Goal: Task Accomplishment & Management: Manage account settings

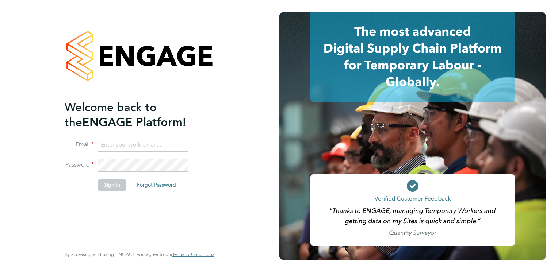
type input "[EMAIL_ADDRESS][PERSON_NAME][DOMAIN_NAME]"
click at [111, 183] on button "Sign In" at bounding box center [112, 185] width 28 height 12
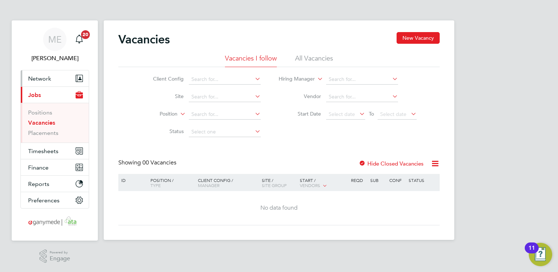
click at [38, 77] on span "Network" at bounding box center [39, 78] width 23 height 7
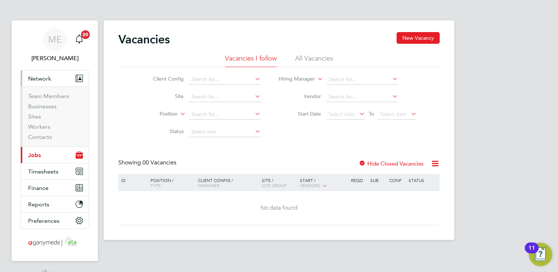
click at [57, 126] on li "Workers" at bounding box center [55, 128] width 55 height 10
click at [47, 126] on link "Workers" at bounding box center [39, 126] width 22 height 7
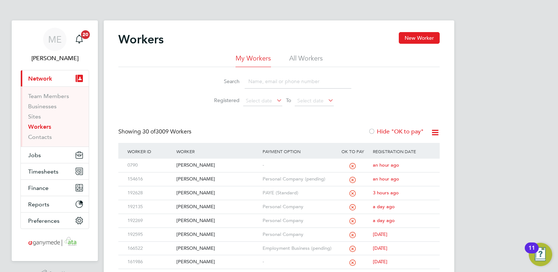
click at [273, 86] on input at bounding box center [298, 81] width 107 height 14
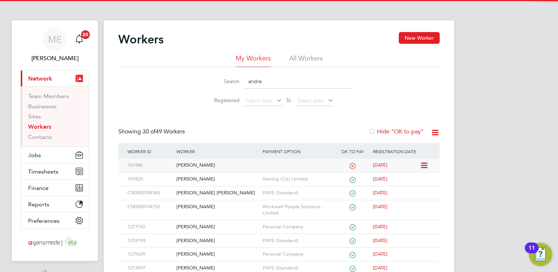
type input "andre"
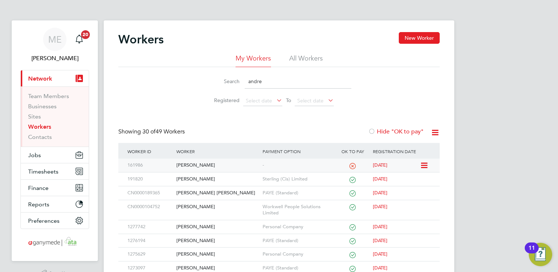
click at [224, 169] on div "[PERSON_NAME]" at bounding box center [217, 166] width 86 height 14
click at [212, 165] on div "Andrew Forde" at bounding box center [217, 166] width 86 height 14
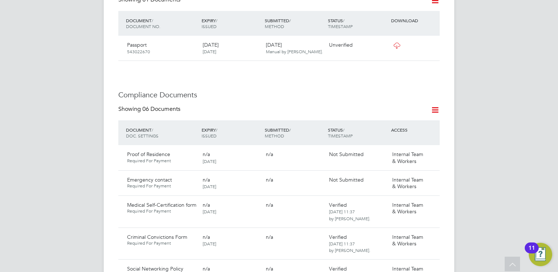
scroll to position [182, 0]
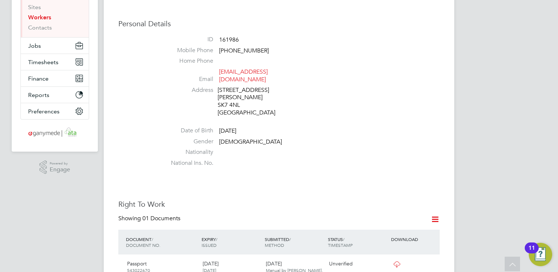
scroll to position [219, 0]
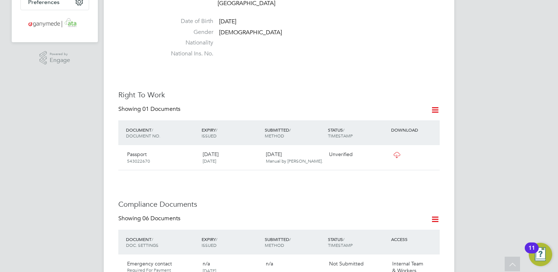
click at [281, 90] on h3 "Right To Work" at bounding box center [278, 94] width 321 height 9
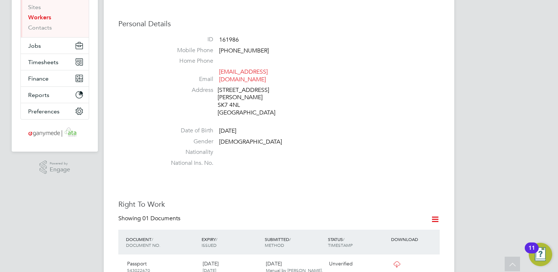
click at [264, 149] on li "Nationality" at bounding box center [300, 154] width 277 height 11
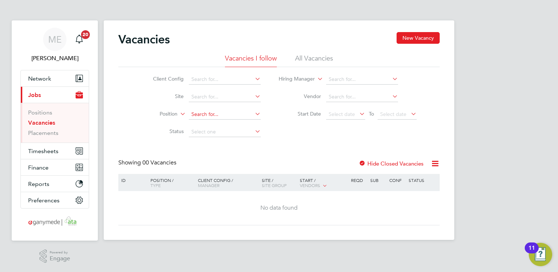
click at [204, 115] on input at bounding box center [225, 114] width 72 height 10
click at [55, 84] on button "Network" at bounding box center [55, 78] width 68 height 16
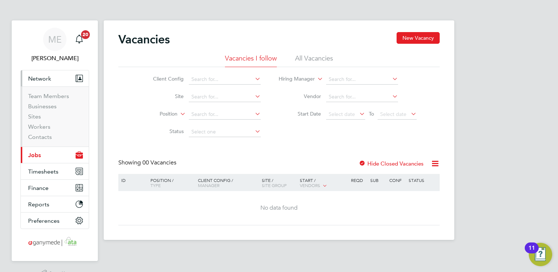
click at [52, 77] on button "Network" at bounding box center [55, 78] width 68 height 16
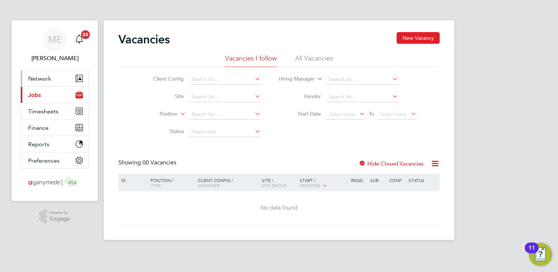
click at [45, 77] on span "Network" at bounding box center [39, 78] width 23 height 7
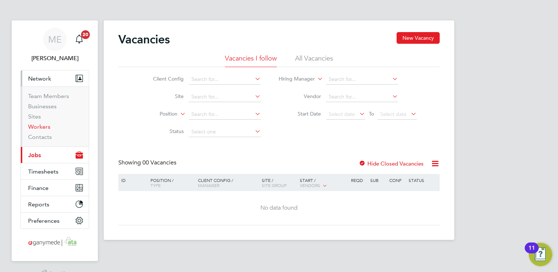
click at [42, 127] on link "Workers" at bounding box center [39, 126] width 22 height 7
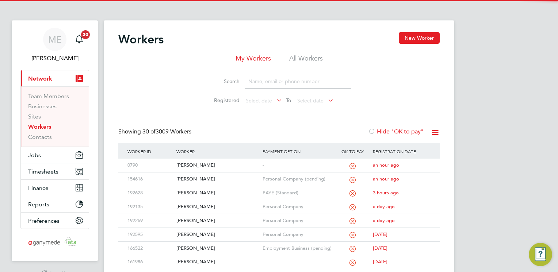
click at [268, 82] on input at bounding box center [298, 81] width 107 height 14
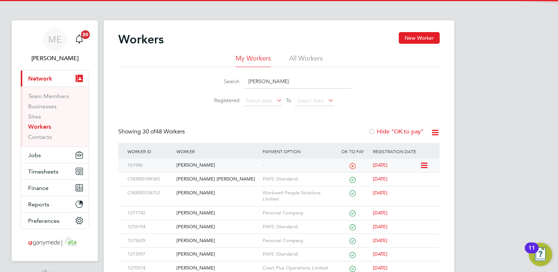
type input "andrew"
click at [225, 161] on div "[PERSON_NAME]" at bounding box center [217, 166] width 86 height 14
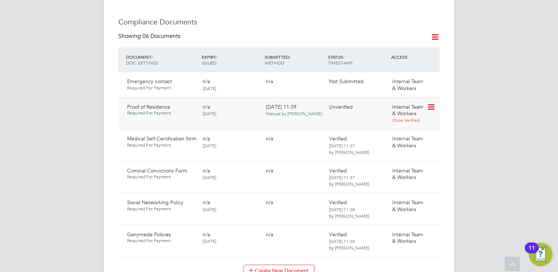
scroll to position [474, 0]
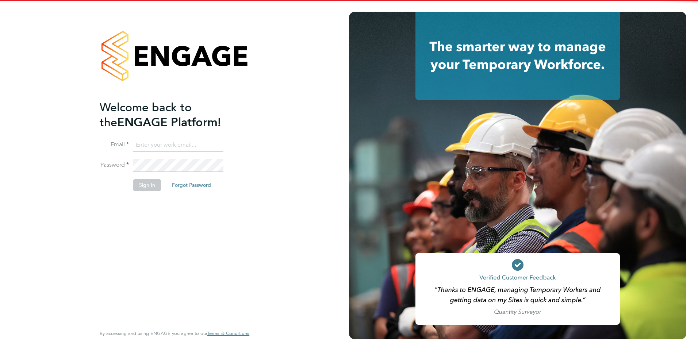
type input "[EMAIL_ADDRESS][PERSON_NAME][DOMAIN_NAME]"
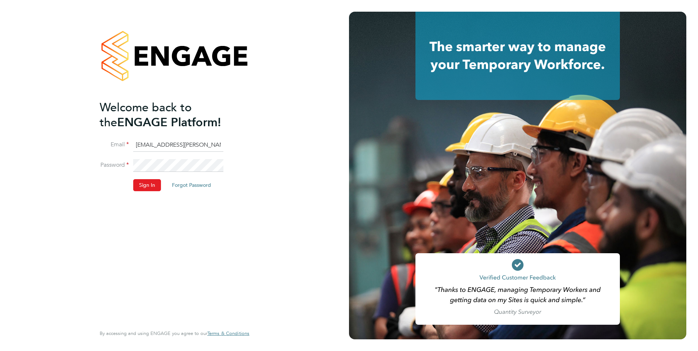
click at [161, 146] on input "Mia.Eckersley@ganymedesolutions.co.uk" at bounding box center [178, 145] width 90 height 13
click at [140, 185] on button "Sign In" at bounding box center [147, 185] width 28 height 12
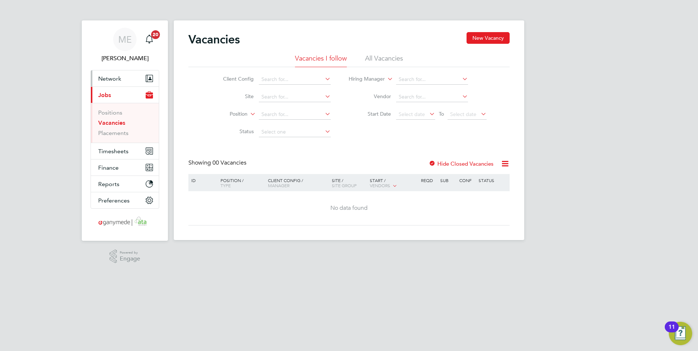
click at [120, 76] on button "Network" at bounding box center [125, 78] width 68 height 16
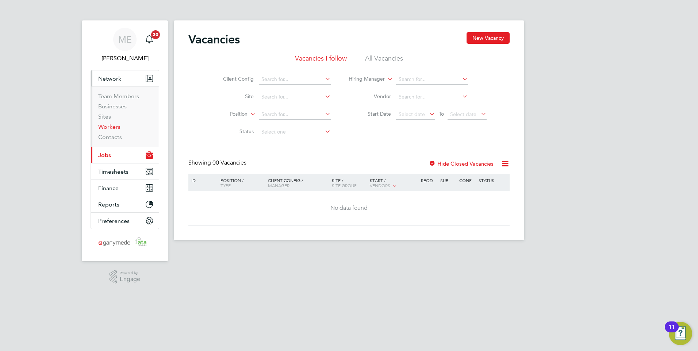
click at [109, 127] on link "Workers" at bounding box center [109, 126] width 22 height 7
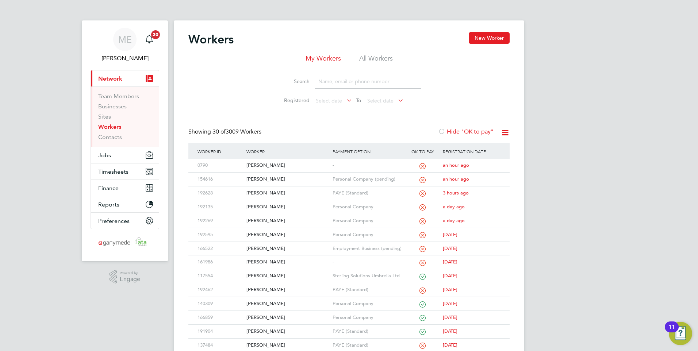
click at [327, 78] on input at bounding box center [368, 81] width 107 height 14
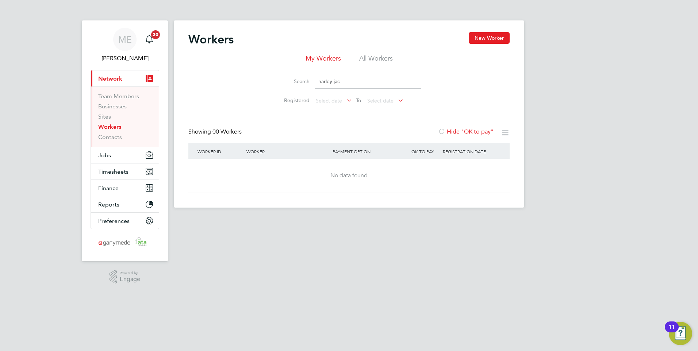
type input "harley jac"
drag, startPoint x: 352, startPoint y: 84, endPoint x: 305, endPoint y: 75, distance: 47.9
click at [305, 75] on div "Search harley jac" at bounding box center [349, 81] width 145 height 14
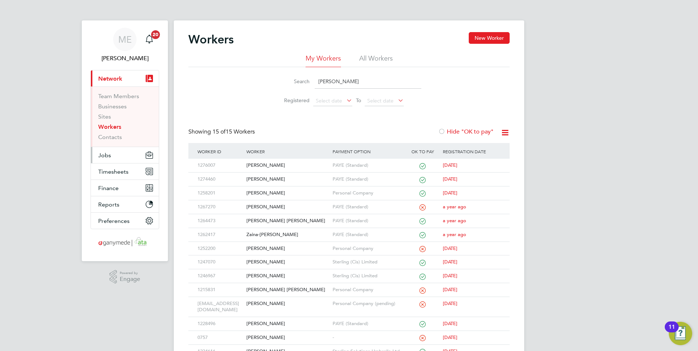
type input "francis"
click at [117, 153] on button "Jobs" at bounding box center [125, 155] width 68 height 16
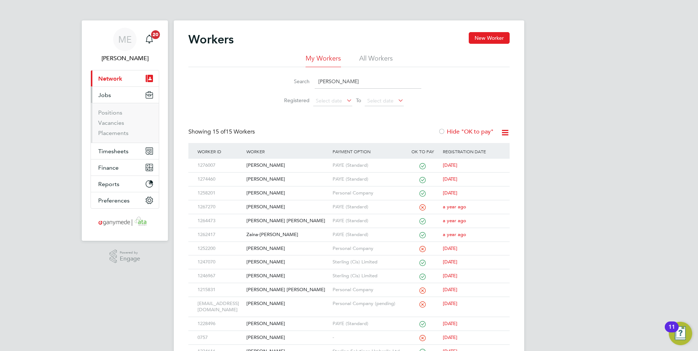
click at [114, 129] on li "Vacancies" at bounding box center [125, 124] width 55 height 10
click at [110, 134] on link "Placements" at bounding box center [113, 133] width 30 height 7
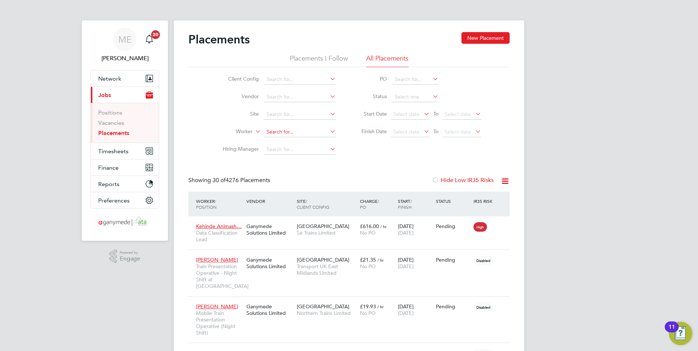
click at [292, 130] on input at bounding box center [300, 132] width 72 height 10
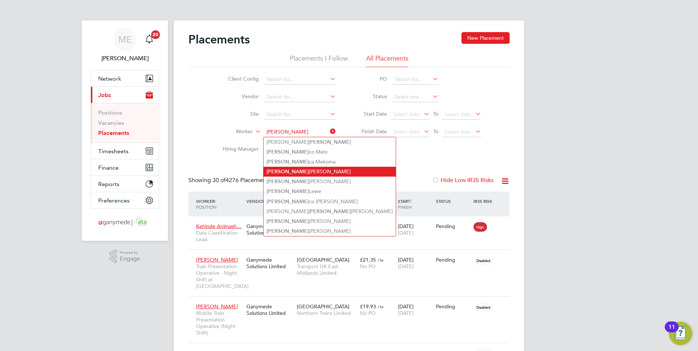
click at [289, 167] on li "Francis Alves" at bounding box center [330, 172] width 132 height 10
type input "Francis Alves"
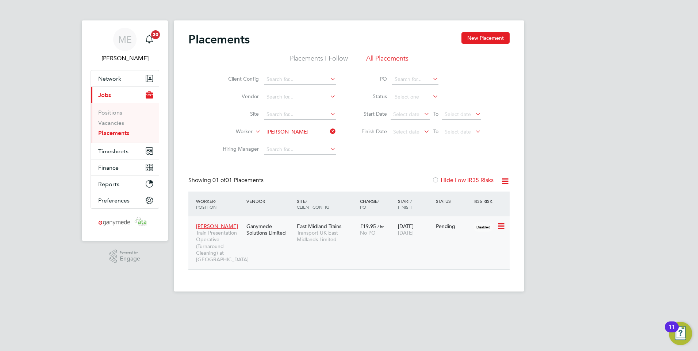
click at [391, 256] on div "Francis Alves Train Presentation Operative (Turnaround Cleaning) at St Pancras …" at bounding box center [348, 242] width 321 height 53
click at [500, 225] on icon at bounding box center [500, 226] width 7 height 9
click at [387, 249] on div "Francis Alves Train Presentation Operative (Turnaround Cleaning) at St Pancras …" at bounding box center [348, 242] width 321 height 53
click at [346, 242] on span "Transport UK East Midlands Limited" at bounding box center [326, 236] width 59 height 13
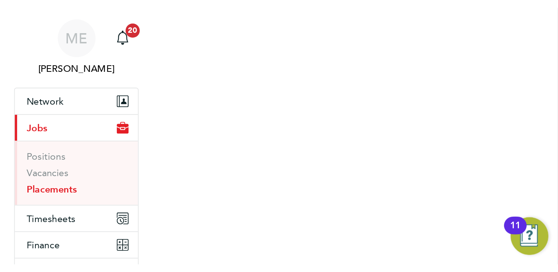
scroll to position [27, 64]
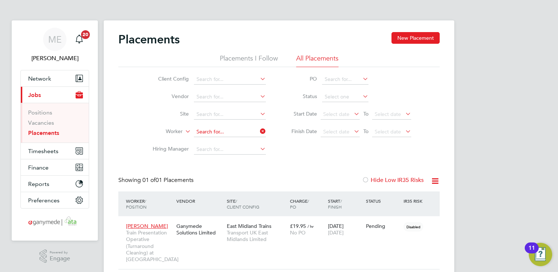
click at [258, 132] on input at bounding box center [230, 132] width 72 height 10
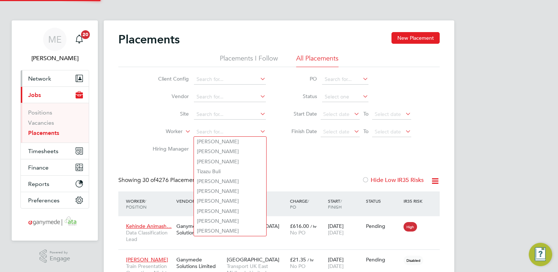
scroll to position [41, 51]
click at [47, 77] on span "Network" at bounding box center [39, 78] width 23 height 7
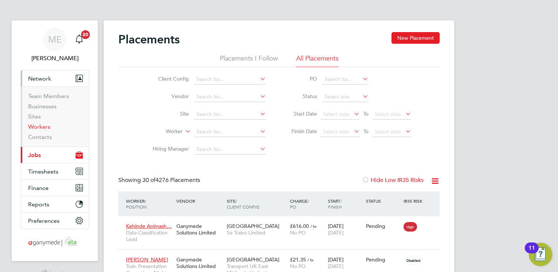
click at [41, 125] on link "Workers" at bounding box center [39, 126] width 22 height 7
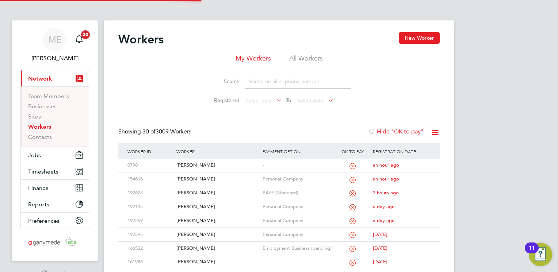
click at [279, 82] on input at bounding box center [298, 81] width 107 height 14
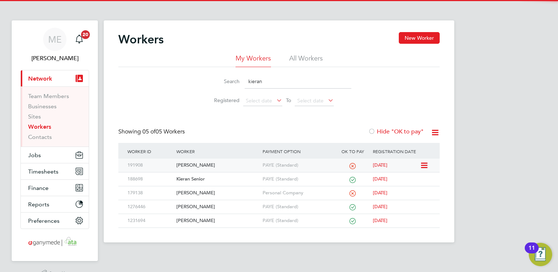
type input "kieran"
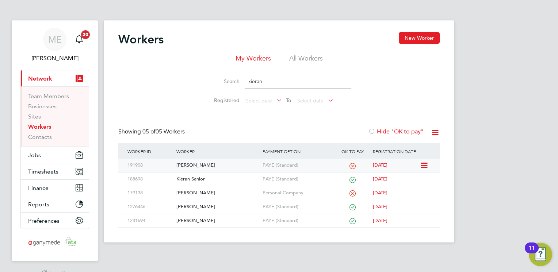
click at [213, 165] on div "Kieran Saunders" at bounding box center [217, 166] width 86 height 14
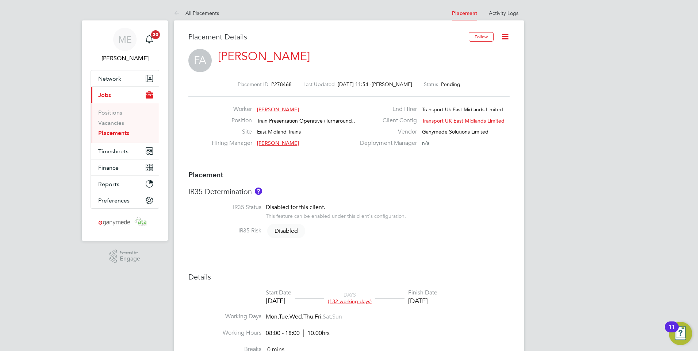
click at [500, 36] on icon at bounding box center [504, 36] width 9 height 9
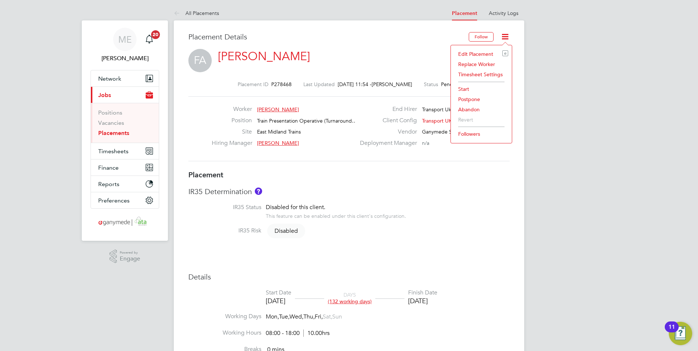
click at [472, 52] on li "Edit Placement e" at bounding box center [481, 54] width 54 height 10
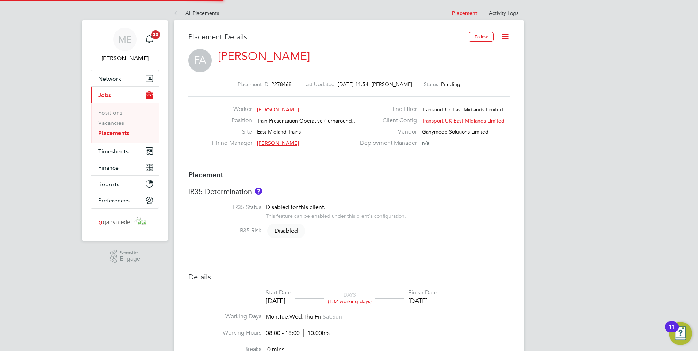
type input "Laura Crossley"
type input "27 Mar 2025"
type input "26 Sep 2025"
type input "08:00"
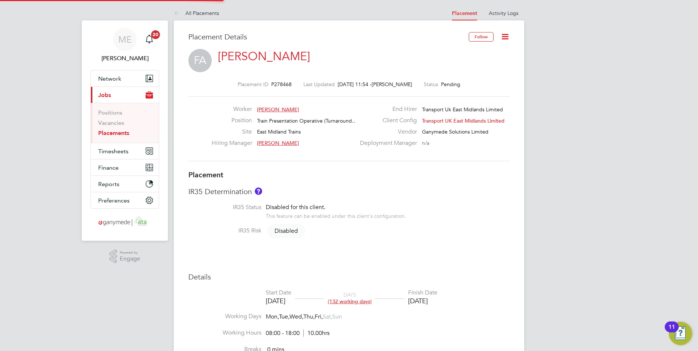
type input "18:00"
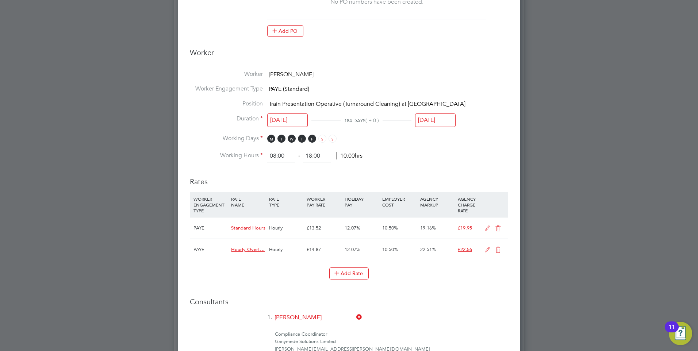
click at [431, 114] on input "26 Sep 2025" at bounding box center [435, 121] width 41 height 14
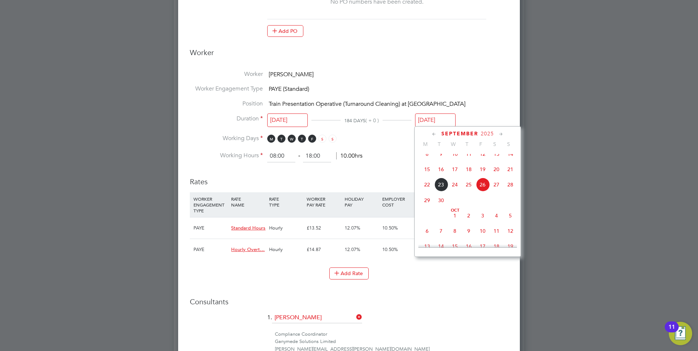
click at [428, 188] on span "22" at bounding box center [427, 185] width 14 height 14
type input "22 Sep 2025"
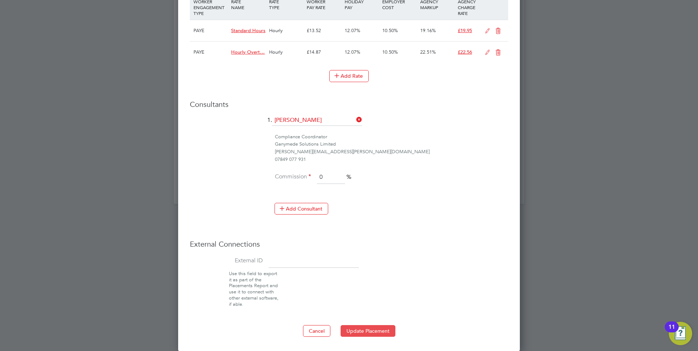
click at [373, 328] on button "Update Placement" at bounding box center [368, 331] width 55 height 12
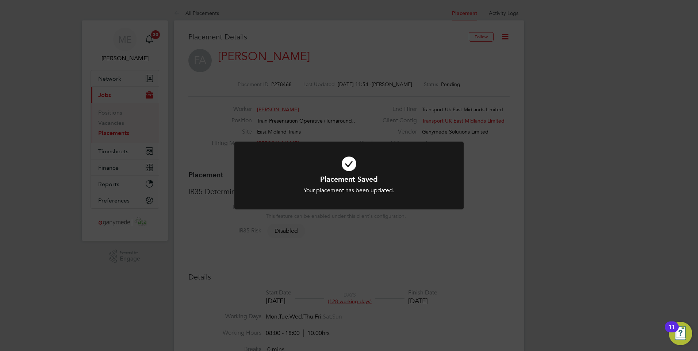
click at [357, 170] on icon at bounding box center [349, 164] width 190 height 28
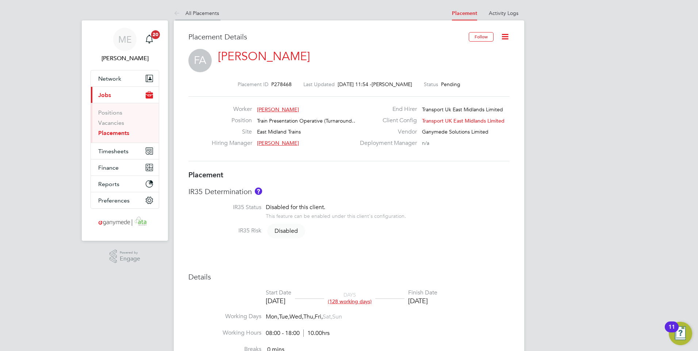
click at [180, 15] on icon at bounding box center [178, 13] width 9 height 9
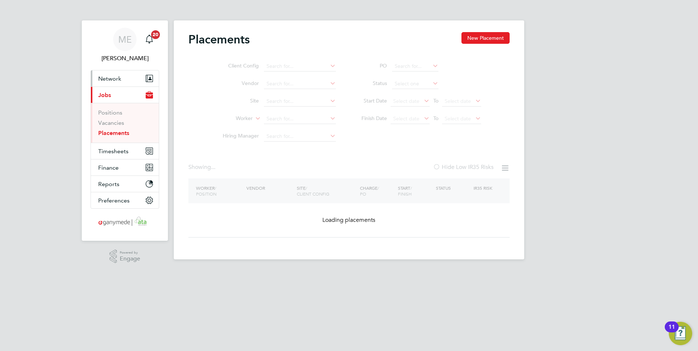
click at [126, 77] on button "Network" at bounding box center [125, 78] width 68 height 16
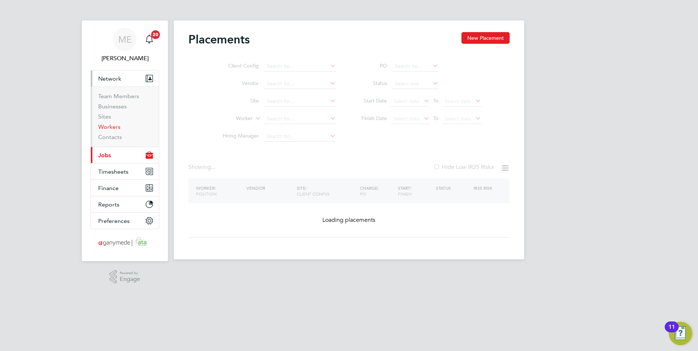
click at [118, 126] on link "Workers" at bounding box center [109, 126] width 22 height 7
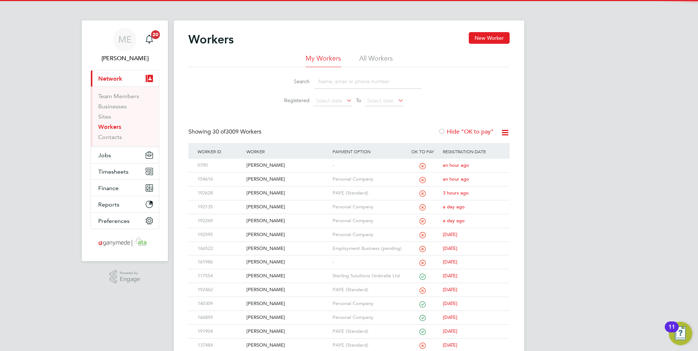
click at [341, 80] on input at bounding box center [368, 81] width 107 height 14
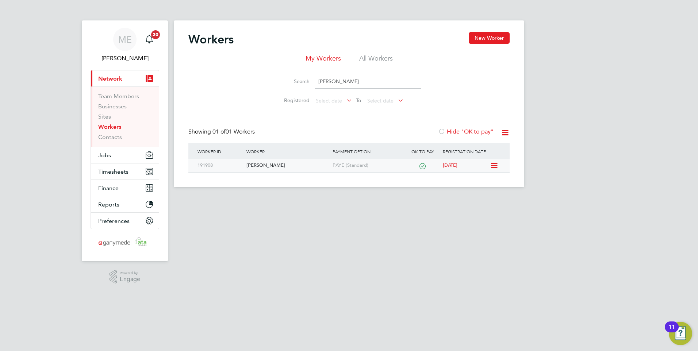
type input "kieran saunders"
click at [290, 168] on div "[PERSON_NAME]" at bounding box center [288, 166] width 86 height 14
click at [282, 165] on div "[PERSON_NAME]" at bounding box center [288, 166] width 86 height 14
click at [284, 162] on div "[PERSON_NAME]" at bounding box center [288, 166] width 86 height 14
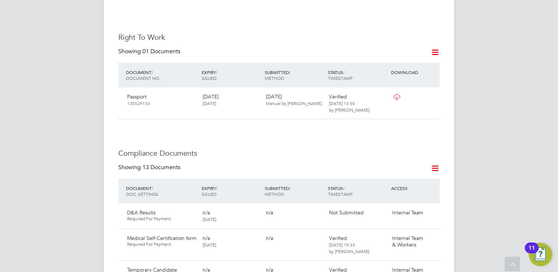
scroll to position [365, 0]
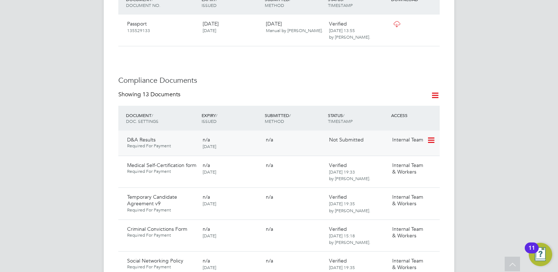
click at [431, 136] on icon at bounding box center [430, 140] width 7 height 9
click at [405, 150] on li "Submit Document" at bounding box center [408, 153] width 51 height 10
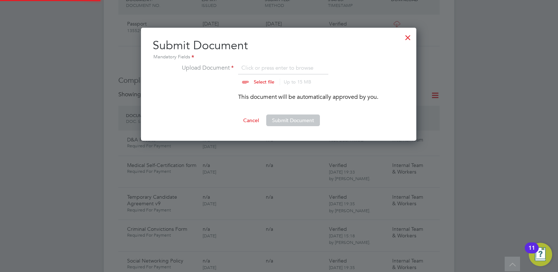
scroll to position [113, 276]
click at [250, 78] on input "file" at bounding box center [271, 75] width 115 height 22
type input "C:\fakepath\54a2163f-0d07-4b9a-adc7-4af2446f9b5c_V1.pdf"
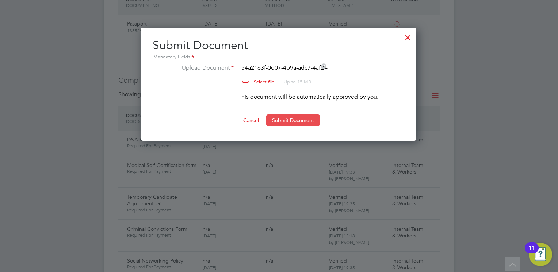
click at [287, 120] on button "Submit Document" at bounding box center [293, 121] width 54 height 12
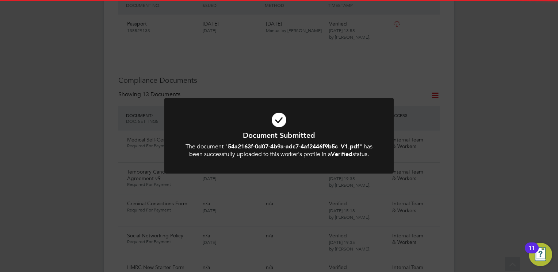
click at [289, 129] on icon at bounding box center [279, 120] width 190 height 28
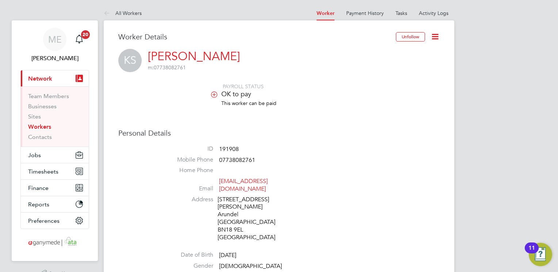
scroll to position [73, 0]
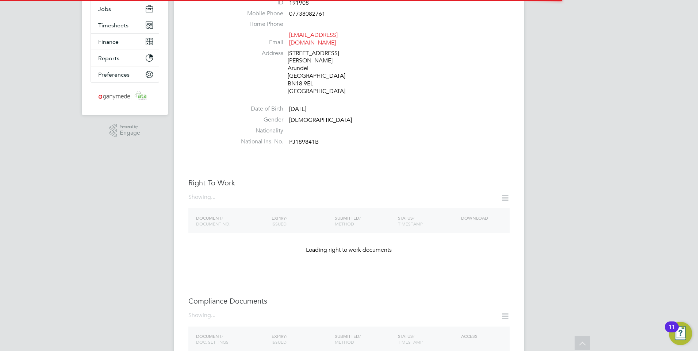
scroll to position [109, 0]
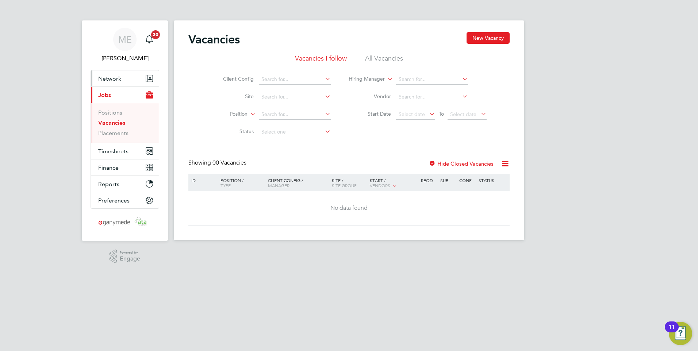
click at [103, 78] on span "Network" at bounding box center [109, 78] width 23 height 7
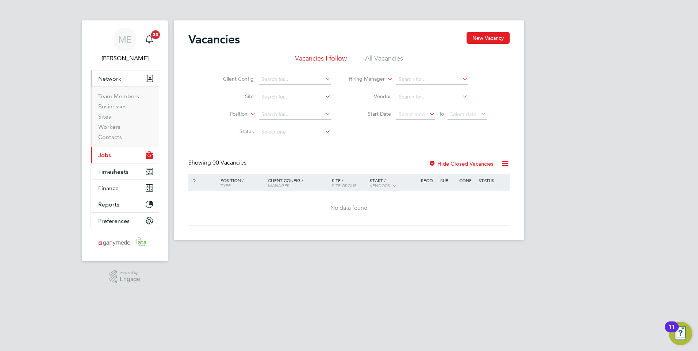
click at [109, 131] on li "Workers" at bounding box center [125, 128] width 55 height 10
click at [109, 127] on link "Workers" at bounding box center [109, 126] width 22 height 7
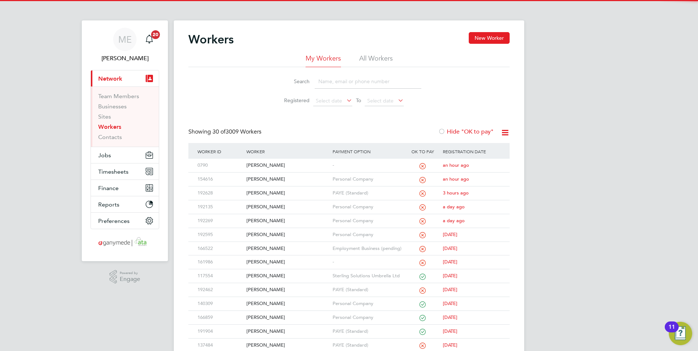
click at [326, 81] on input at bounding box center [368, 81] width 107 height 14
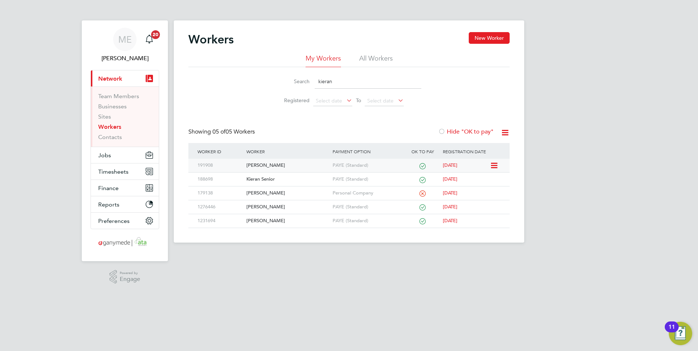
type input "kieran"
click at [298, 164] on div "Kieran Saunders" at bounding box center [288, 166] width 86 height 14
click at [298, 163] on div "Kieran Saunders" at bounding box center [288, 166] width 86 height 14
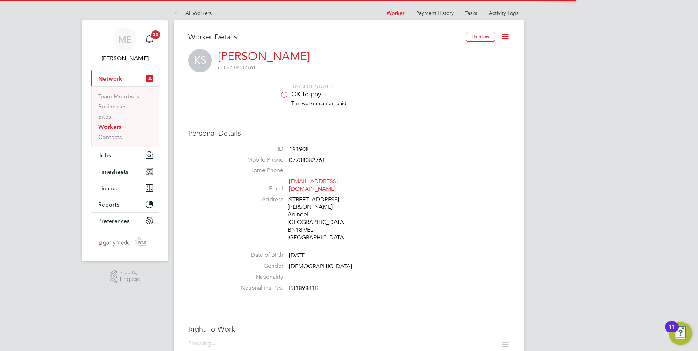
click at [404, 109] on li "This worker can be paid" at bounding box center [370, 107] width 277 height 14
click at [403, 108] on li "This worker can be paid" at bounding box center [370, 107] width 277 height 14
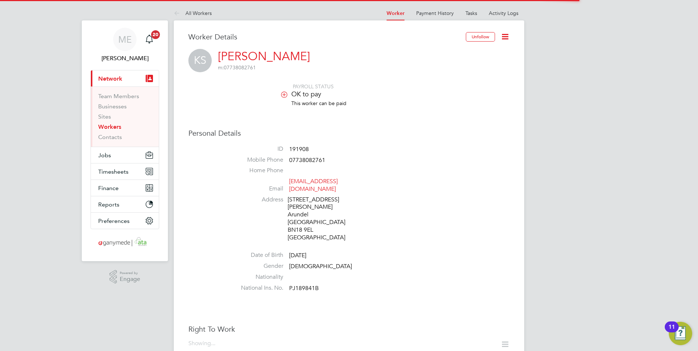
drag, startPoint x: 403, startPoint y: 108, endPoint x: 309, endPoint y: 157, distance: 105.9
click at [309, 157] on span "07738082761" at bounding box center [307, 160] width 36 height 7
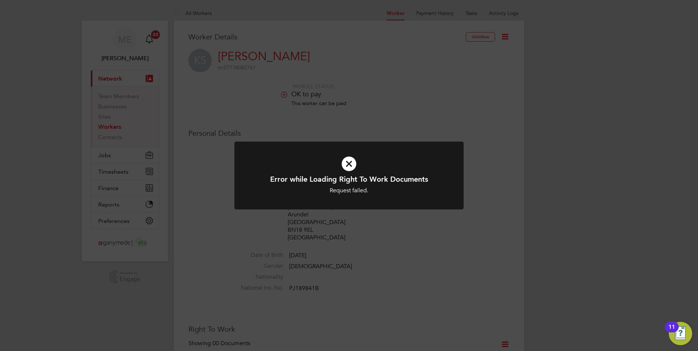
click at [338, 184] on div "Error while Loading Right To Work Documents Request failed. Cancel Okay" at bounding box center [349, 184] width 190 height 20
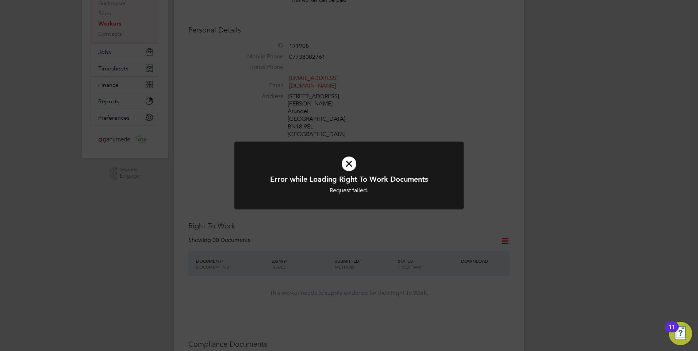
scroll to position [109, 0]
click at [348, 176] on h1 "Error while Loading Right To Work Documents" at bounding box center [349, 178] width 190 height 9
click at [351, 169] on icon at bounding box center [349, 164] width 190 height 28
click at [351, 168] on icon at bounding box center [349, 164] width 190 height 28
drag, startPoint x: 325, startPoint y: 159, endPoint x: 339, endPoint y: 158, distance: 13.9
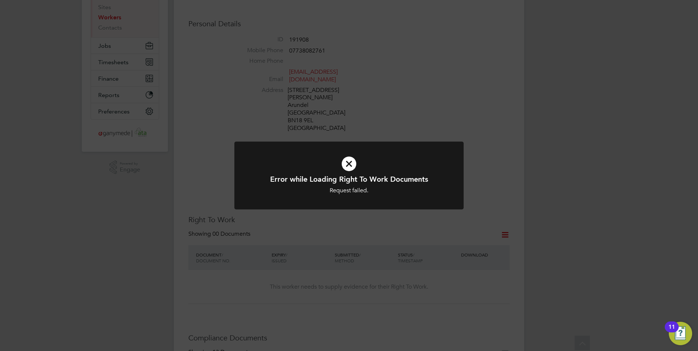
click at [325, 159] on icon at bounding box center [349, 164] width 190 height 28
click at [349, 158] on icon at bounding box center [349, 164] width 190 height 28
click at [350, 158] on icon at bounding box center [349, 164] width 190 height 28
click at [351, 158] on icon at bounding box center [349, 164] width 190 height 28
click at [351, 159] on icon at bounding box center [349, 164] width 190 height 28
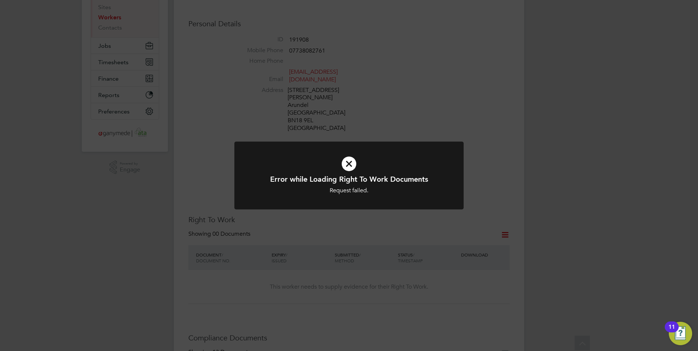
click at [351, 159] on icon at bounding box center [349, 164] width 190 height 28
click at [351, 155] on icon at bounding box center [349, 164] width 190 height 28
click at [352, 153] on icon at bounding box center [349, 164] width 190 height 28
click at [353, 152] on icon at bounding box center [349, 164] width 190 height 28
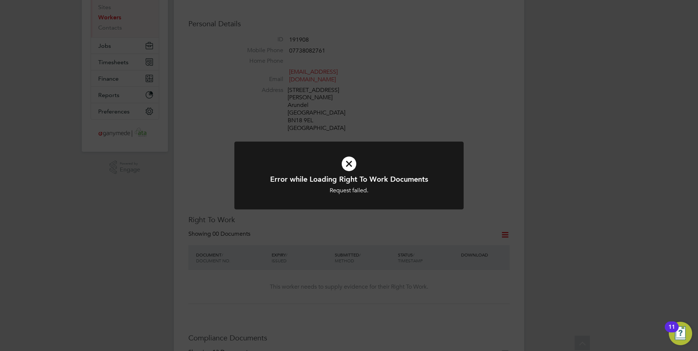
click at [354, 139] on div "Error while Loading Right To Work Documents Request failed. Cancel Okay" at bounding box center [349, 175] width 698 height 351
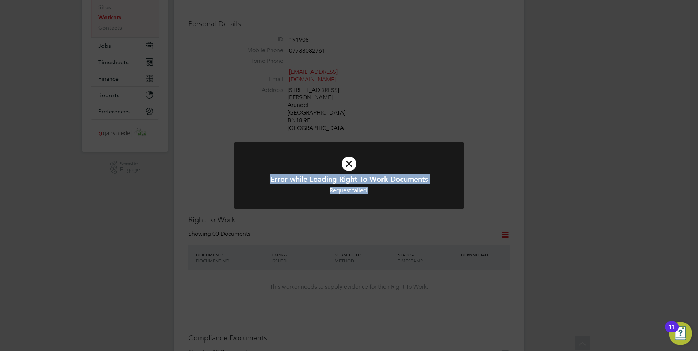
click at [355, 129] on div "Error while Loading Right To Work Documents Request failed. Cancel Okay" at bounding box center [349, 175] width 698 height 351
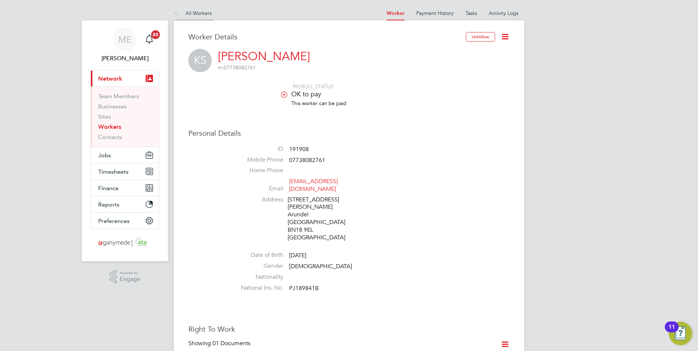
click at [178, 16] on icon at bounding box center [178, 13] width 9 height 9
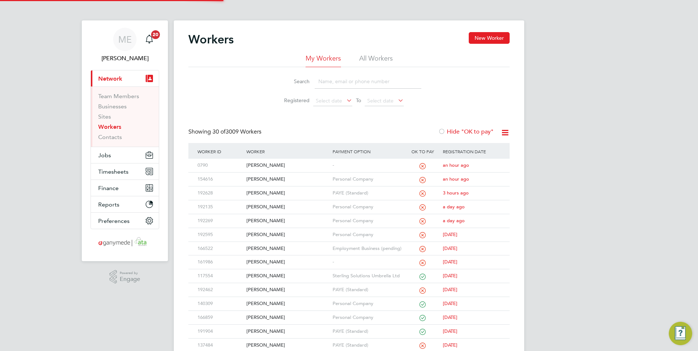
click at [360, 81] on input at bounding box center [368, 81] width 107 height 14
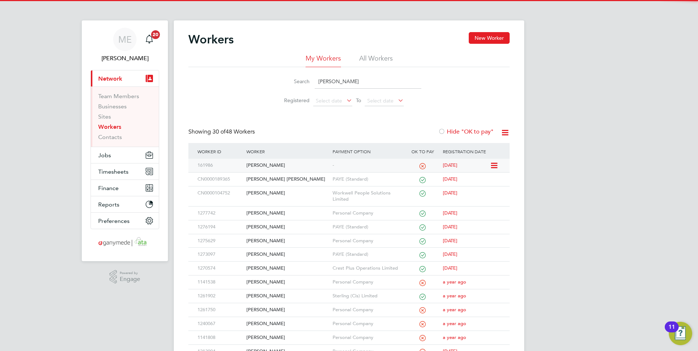
type input "ANDREW"
click at [277, 163] on div "[PERSON_NAME]" at bounding box center [288, 166] width 86 height 14
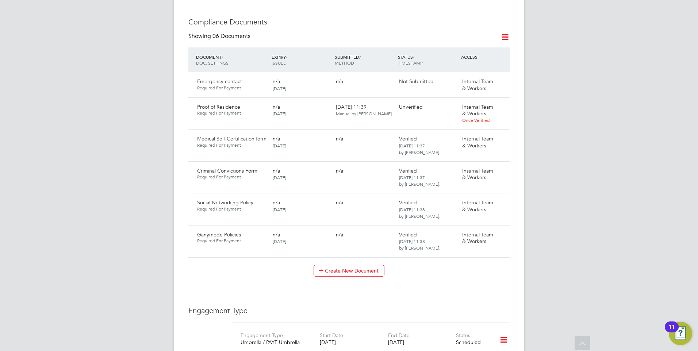
scroll to position [365, 0]
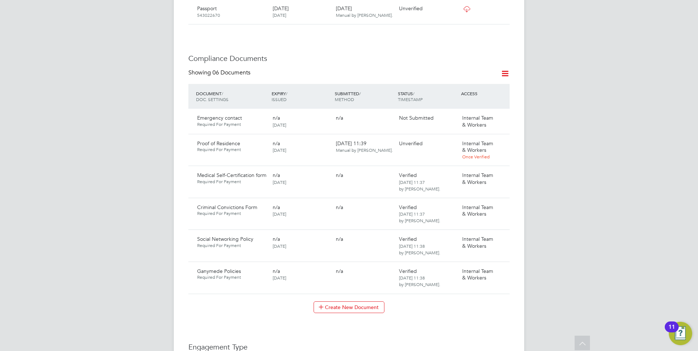
click at [503, 100] on div "DOCUMENT / DOC. SETTINGS EXPIRY / ISSUED SUBMITTED / METHOD STATUS / TIMESTAMP …" at bounding box center [348, 96] width 321 height 25
click at [500, 114] on icon at bounding box center [500, 118] width 7 height 9
click at [458, 145] on li "Request Document" at bounding box center [468, 149] width 73 height 10
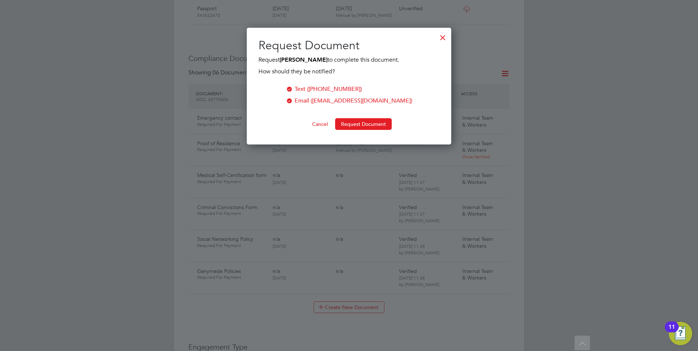
scroll to position [117, 205]
click at [352, 121] on button "Request Document" at bounding box center [363, 124] width 57 height 12
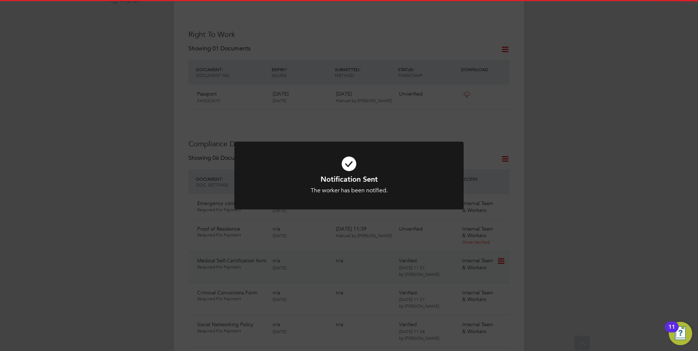
click at [345, 160] on icon at bounding box center [349, 164] width 190 height 28
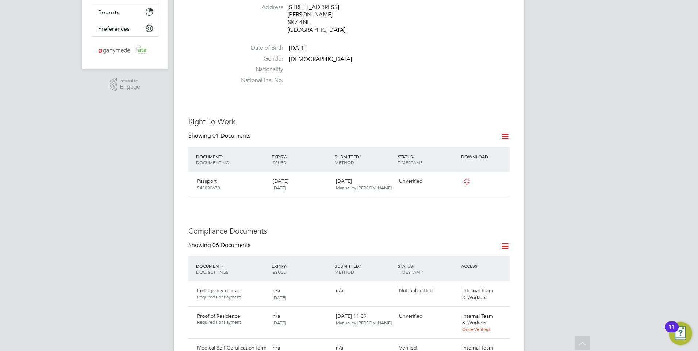
scroll to position [280, 0]
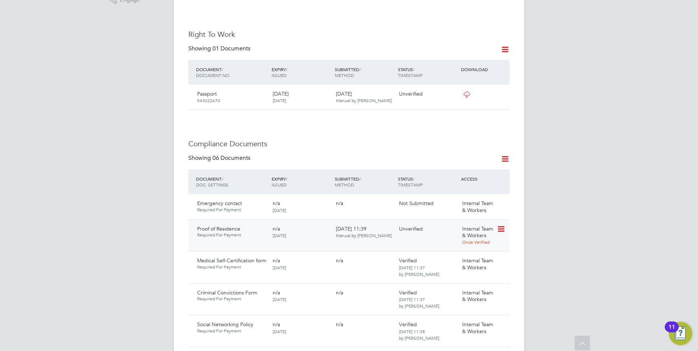
click at [502, 225] on icon at bounding box center [500, 229] width 7 height 9
click at [466, 245] on li "Download Document" at bounding box center [475, 250] width 58 height 10
click at [504, 225] on icon at bounding box center [500, 229] width 7 height 9
click at [470, 269] on li "Verify Document" at bounding box center [475, 270] width 58 height 10
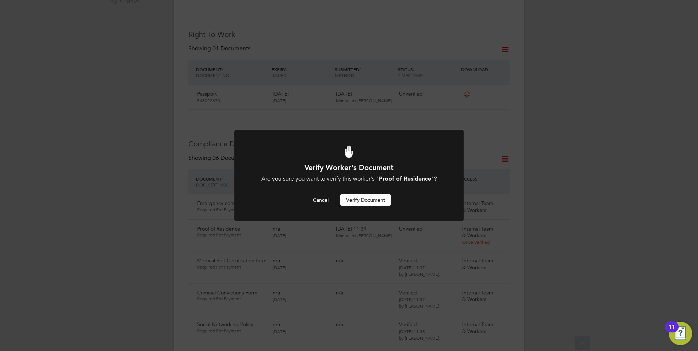
scroll to position [0, 0]
click at [352, 199] on button "Verify Document" at bounding box center [365, 200] width 51 height 12
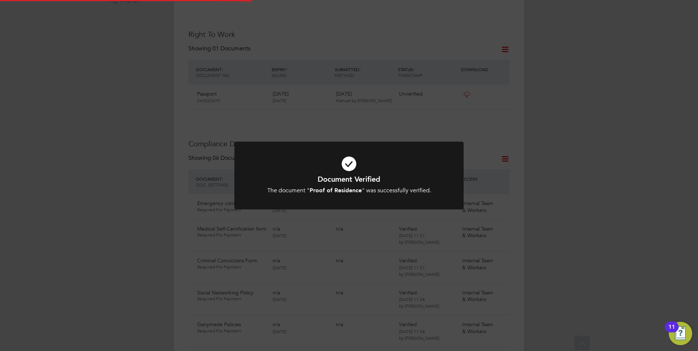
click at [303, 156] on icon at bounding box center [349, 164] width 190 height 28
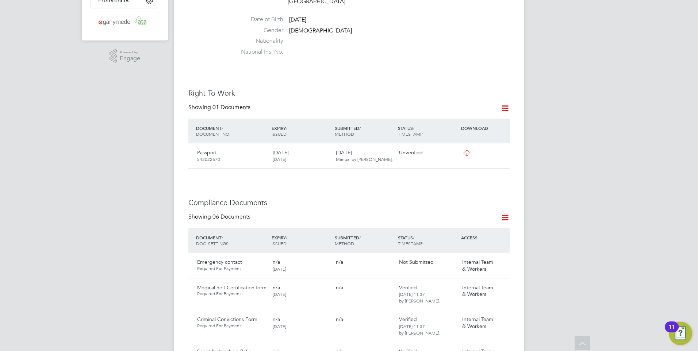
scroll to position [219, 0]
click at [466, 152] on icon at bounding box center [466, 155] width 9 height 6
click at [501, 151] on icon at bounding box center [500, 155] width 7 height 9
click at [468, 164] on li "Verify Document" at bounding box center [477, 165] width 54 height 10
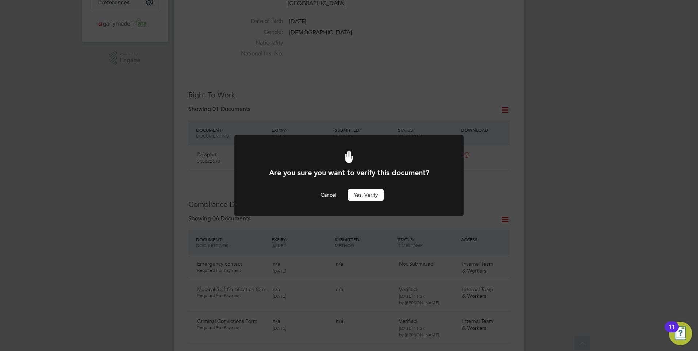
click at [373, 193] on button "Yes, verify" at bounding box center [366, 195] width 36 height 12
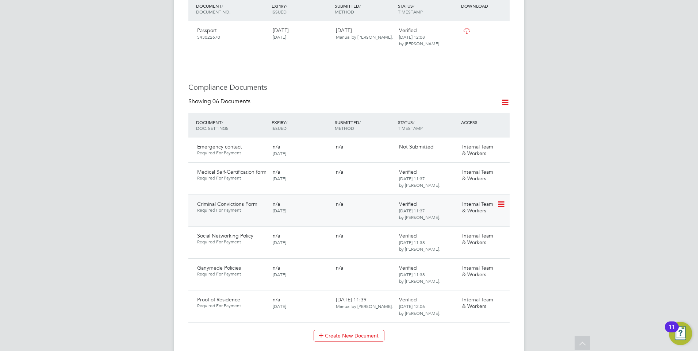
scroll to position [365, 0]
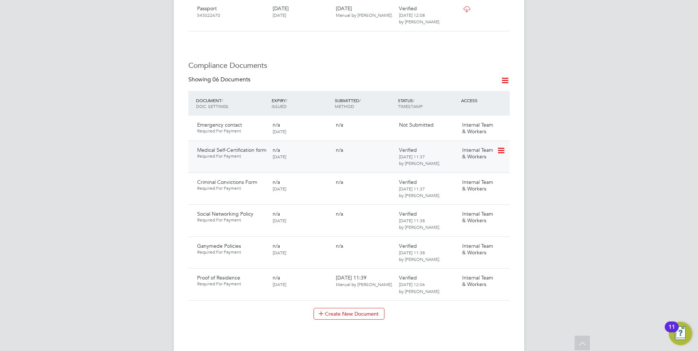
click at [504, 146] on icon at bounding box center [500, 150] width 7 height 9
click at [357, 161] on div "Medical Self-Certification form Required For Payment n/a [DATE] n/a Verified [D…" at bounding box center [348, 157] width 321 height 32
click at [501, 178] on icon at bounding box center [500, 182] width 7 height 9
click at [463, 212] on li "Reject Document" at bounding box center [468, 213] width 73 height 10
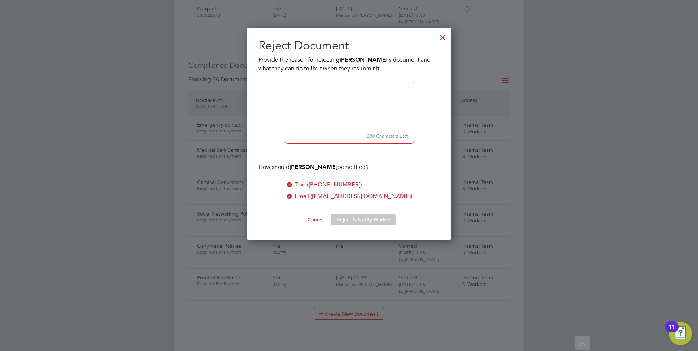
scroll to position [213, 205]
paste textarea "Please download the form and ensure you answer all questions, sign, date and su…"
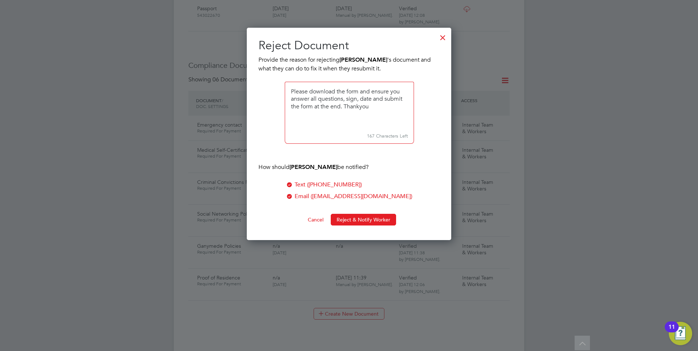
click at [291, 91] on textarea at bounding box center [349, 106] width 129 height 49
drag, startPoint x: 307, startPoint y: 97, endPoint x: 282, endPoint y: 91, distance: 25.1
click at [282, 91] on ul "Provide the reason for rejecting [PERSON_NAME] 's document and what they can do…" at bounding box center [348, 131] width 181 height 153
click at [402, 89] on textarea at bounding box center [349, 106] width 129 height 49
type textarea "We are unable to view your response. Please download the form and ensure you an…"
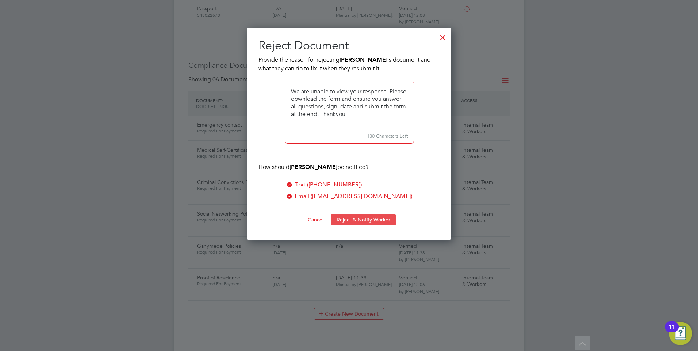
click at [353, 216] on button "Reject & Notify Worker" at bounding box center [363, 220] width 65 height 12
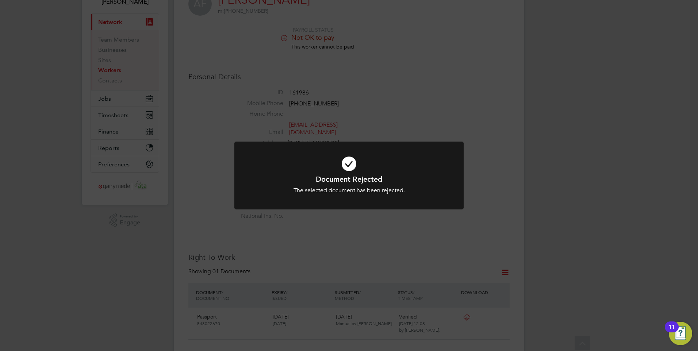
scroll to position [0, 0]
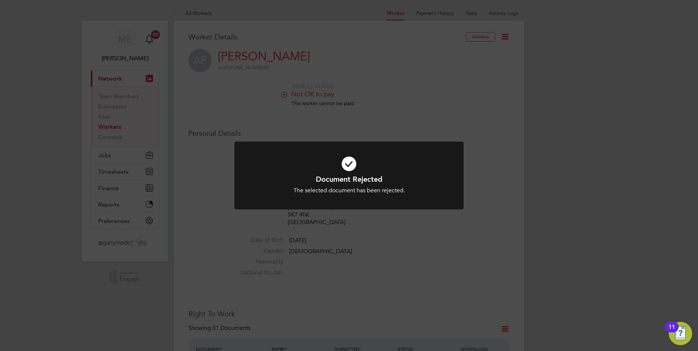
click at [325, 171] on icon at bounding box center [349, 164] width 190 height 28
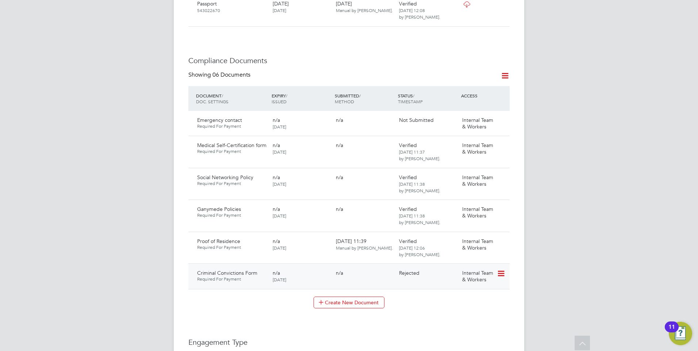
scroll to position [438, 0]
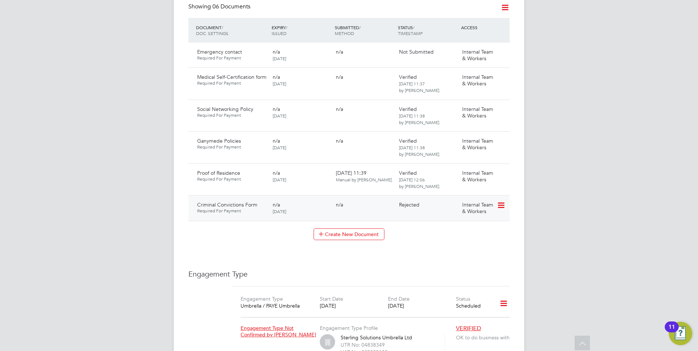
click at [500, 201] on icon at bounding box center [500, 205] width 7 height 9
click at [455, 231] on li "Request Document" at bounding box center [468, 236] width 73 height 10
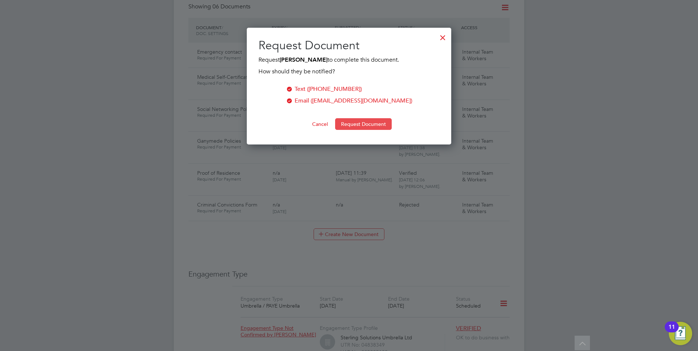
click at [361, 124] on button "Request Document" at bounding box center [363, 124] width 57 height 12
